Goal: Task Accomplishment & Management: Use online tool/utility

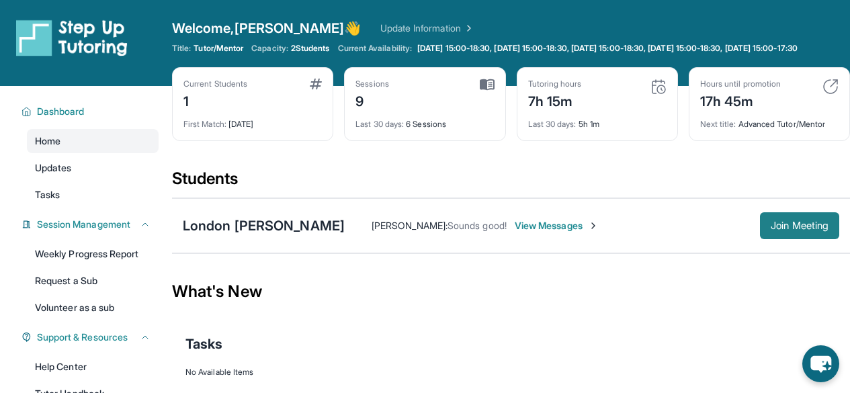
click at [795, 223] on button "Join Meeting" at bounding box center [799, 225] width 79 height 27
